Goal: Find specific page/section

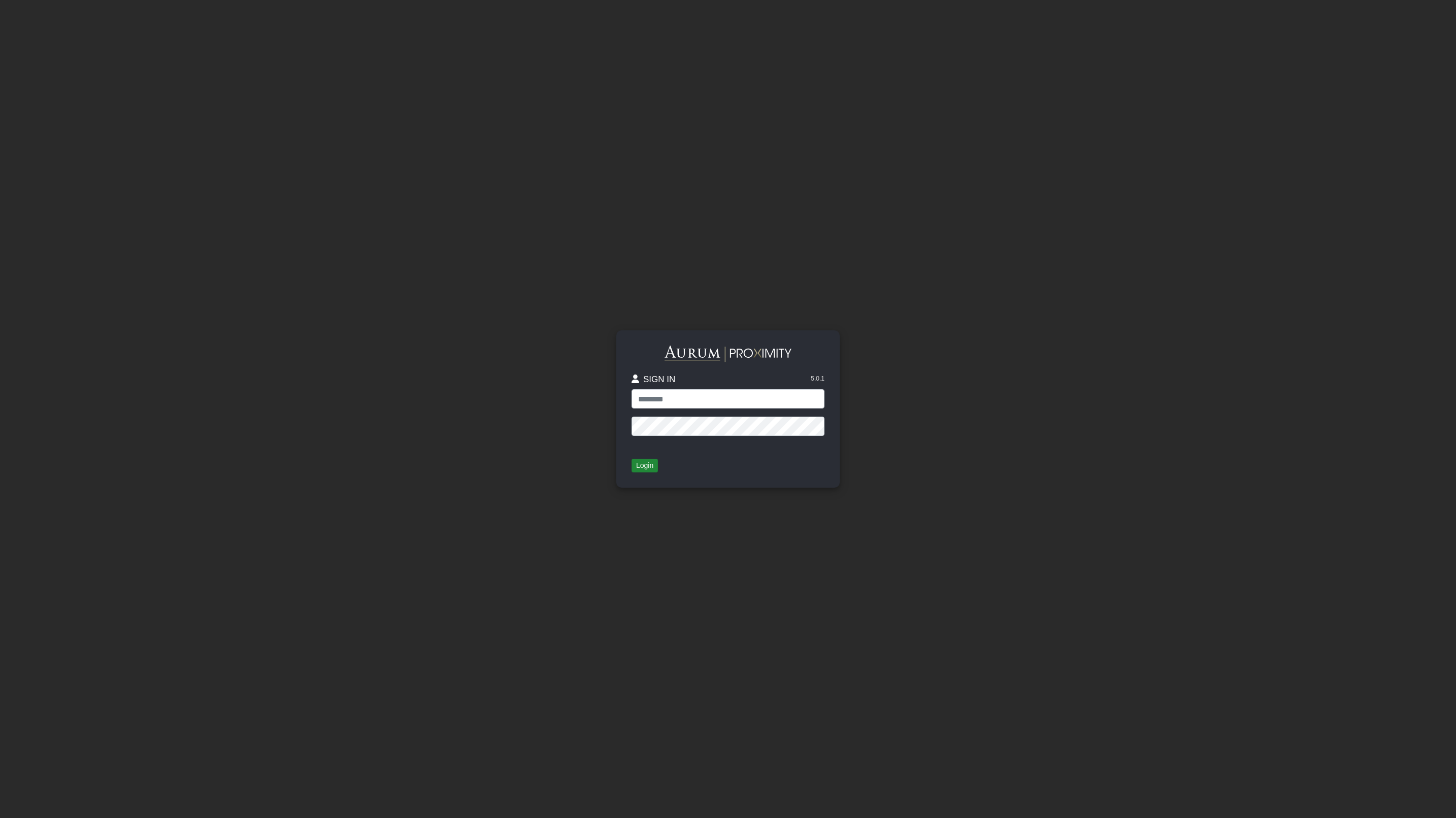
type input "**********"
click at [642, 464] on button "Login" at bounding box center [644, 466] width 26 height 14
